Goal: Information Seeking & Learning: Learn about a topic

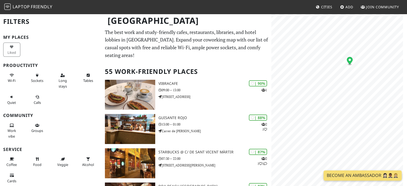
click at [45, 9] on span "Friendly" at bounding box center [41, 7] width 21 height 6
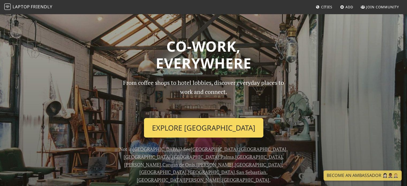
click at [212, 127] on link "Explore Valencia" at bounding box center [203, 128] width 119 height 20
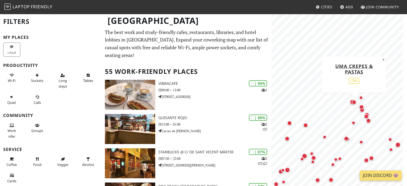
click at [352, 100] on div "Map marker" at bounding box center [353, 102] width 7 height 7
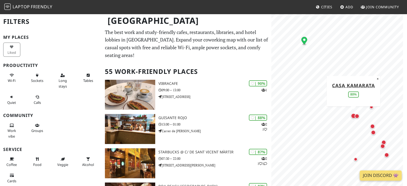
click at [352, 117] on div "Map marker" at bounding box center [353, 115] width 5 height 5
click at [12, 50] on div "Liked" at bounding box center [12, 49] width 25 height 16
click at [17, 79] on button "Wi-Fi" at bounding box center [11, 78] width 17 height 14
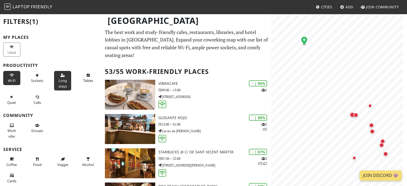
click at [62, 85] on span "Long stays" at bounding box center [63, 83] width 8 height 10
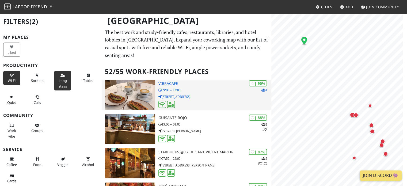
click at [191, 94] on p "Carrer del Mestre Guerrero, 5" at bounding box center [214, 96] width 113 height 5
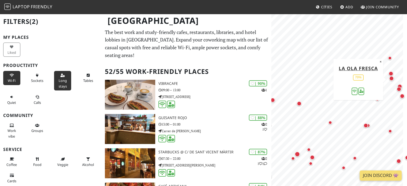
click at [391, 80] on div "Map marker" at bounding box center [391, 78] width 5 height 5
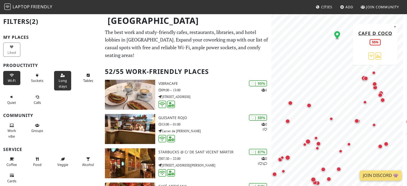
click at [373, 75] on div "Map marker" at bounding box center [375, 74] width 6 height 6
click at [34, 80] on span "Sockets" at bounding box center [37, 80] width 12 height 5
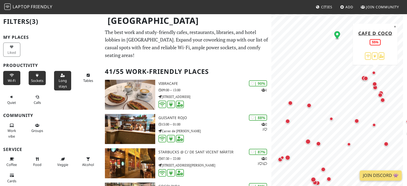
click at [378, 72] on div "Map marker" at bounding box center [375, 74] width 6 height 6
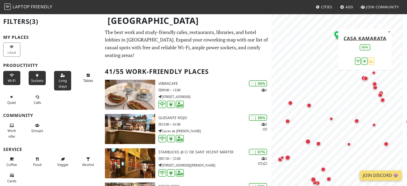
click at [362, 81] on div "Map marker" at bounding box center [364, 78] width 7 height 7
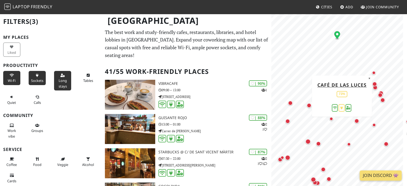
click at [380, 94] on div "Map marker" at bounding box center [380, 95] width 5 height 5
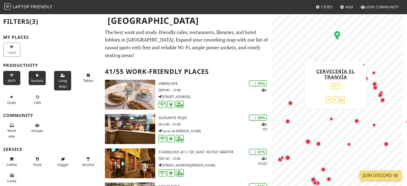
click at [376, 85] on div "Map marker" at bounding box center [374, 84] width 5 height 5
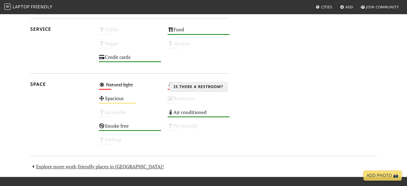
scroll to position [278, 0]
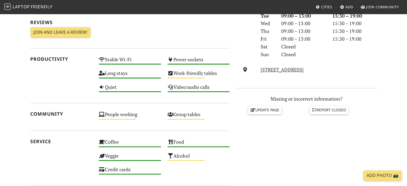
scroll to position [166, 0]
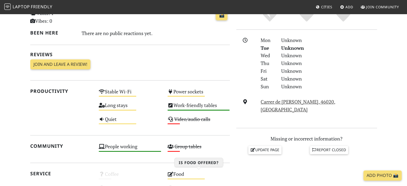
scroll to position [129, 0]
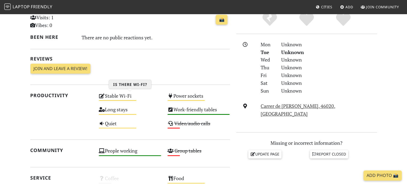
click at [132, 99] on div "Stable Wi-Fi Medium" at bounding box center [130, 99] width 69 height 14
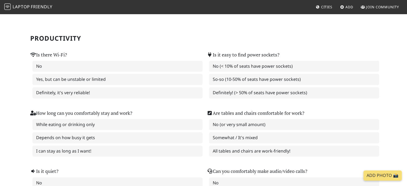
scroll to position [31, 0]
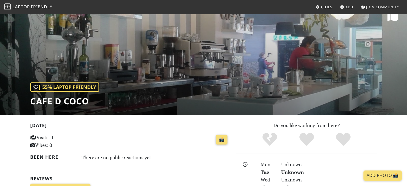
scroll to position [9, 0]
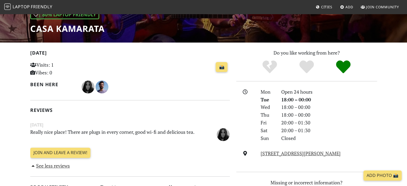
scroll to position [82, 0]
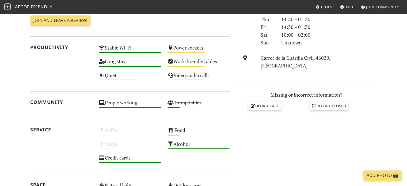
scroll to position [121, 0]
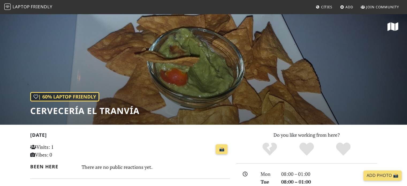
click at [96, 112] on h1 "Cervecería El Tranvía" at bounding box center [84, 111] width 109 height 10
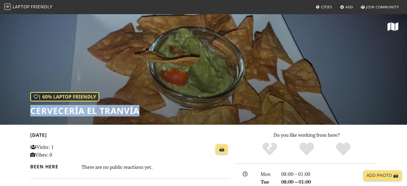
click at [96, 112] on h1 "Cervecería El Tranvía" at bounding box center [84, 111] width 109 height 10
click at [128, 111] on h1 "Cervecería El Tranvía" at bounding box center [84, 111] width 109 height 10
drag, startPoint x: 128, startPoint y: 111, endPoint x: 140, endPoint y: 114, distance: 13.0
click at [140, 114] on div "| 60% Laptop Friendly Cervecería El Tranvía" at bounding box center [203, 68] width 407 height 111
